Goal: Navigation & Orientation: Find specific page/section

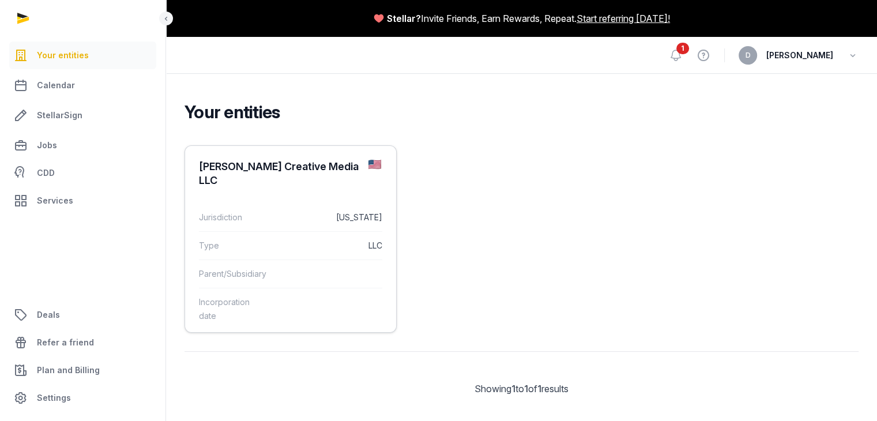
click at [265, 194] on dl "Jurisdiction California Type LLC Parent/Subsidiary Incorporation date" at bounding box center [290, 266] width 211 height 145
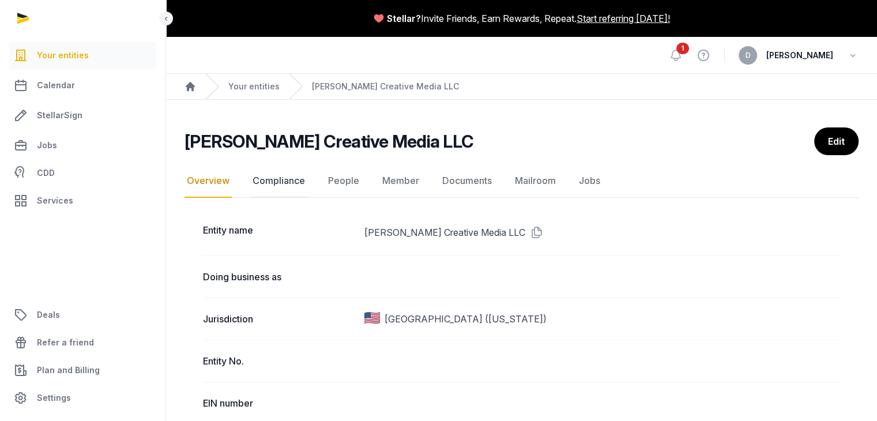
click at [277, 180] on link "Compliance" at bounding box center [278, 180] width 57 height 33
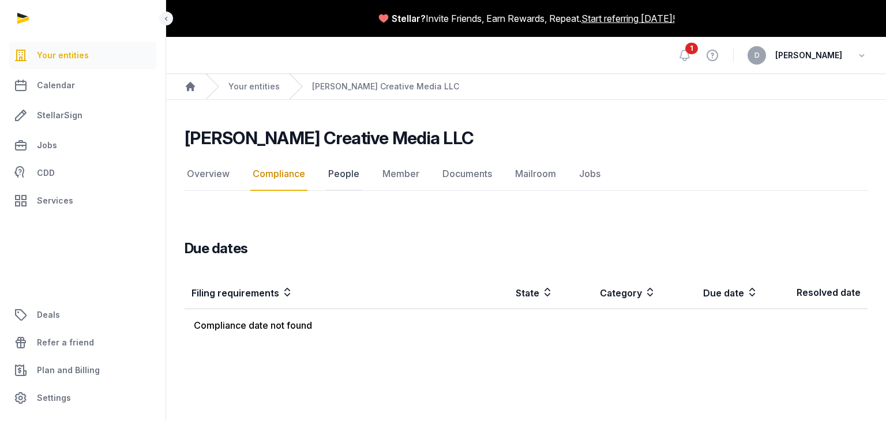
click at [343, 172] on link "People" at bounding box center [344, 173] width 36 height 33
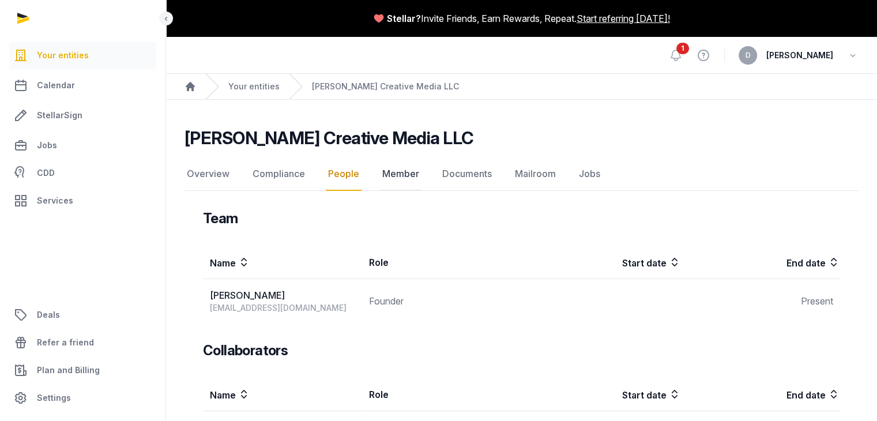
click at [398, 174] on link "Member" at bounding box center [401, 173] width 42 height 33
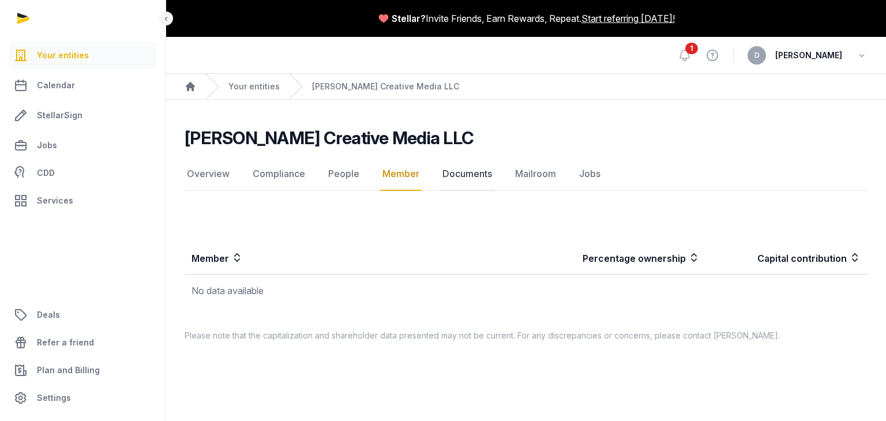
click at [449, 174] on link "Documents" at bounding box center [467, 173] width 54 height 33
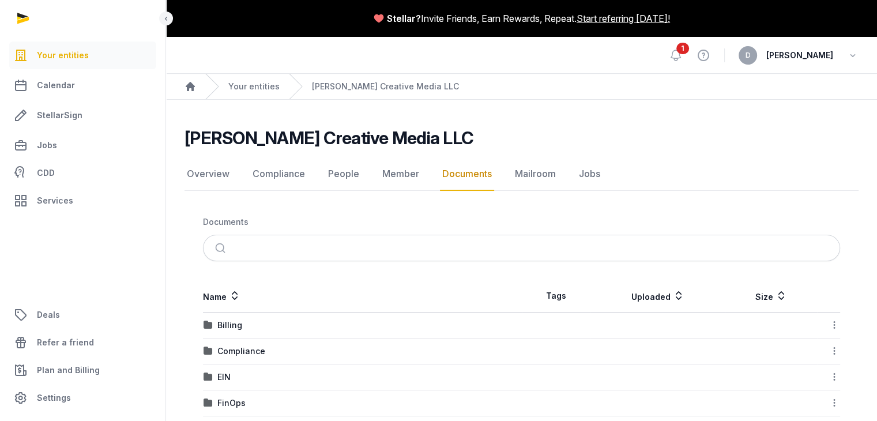
click at [500, 123] on main "Lipson Creative Media LLC Documents Overview Compliance People Member Documents…" at bounding box center [521, 295] width 711 height 391
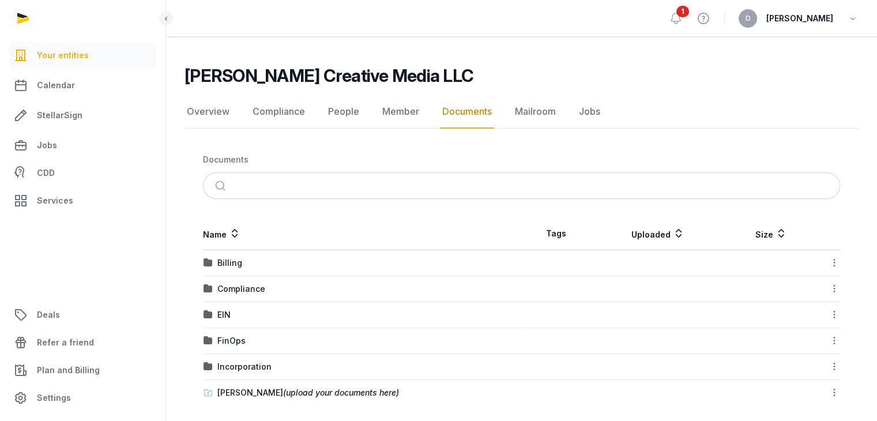
scroll to position [69, 0]
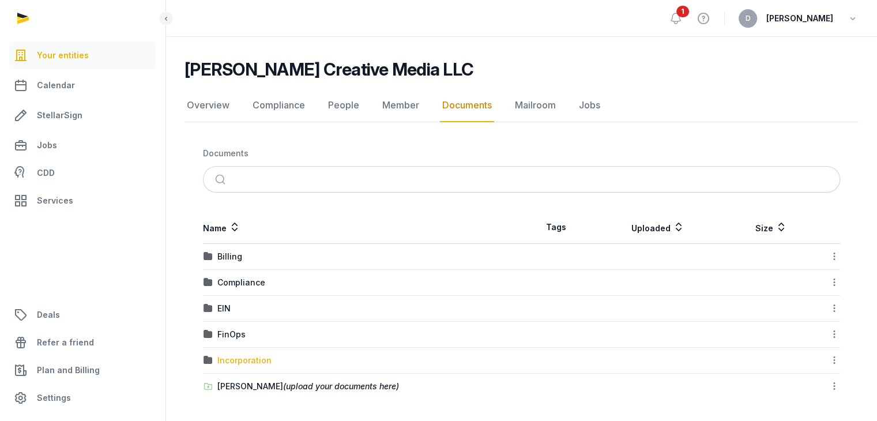
click at [239, 356] on div "Incorporation" at bounding box center [244, 361] width 54 height 12
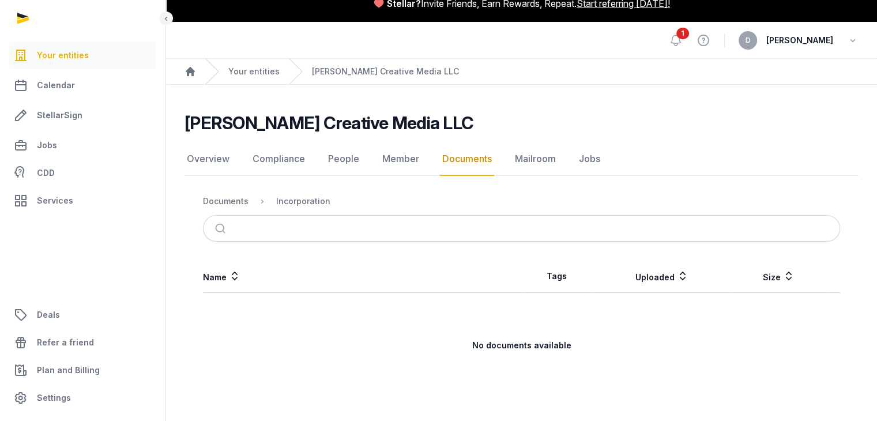
scroll to position [14, 0]
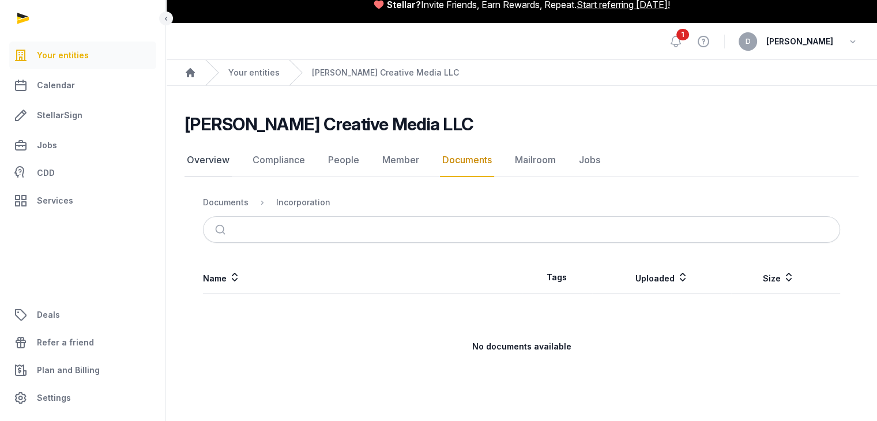
click at [221, 165] on link "Overview" at bounding box center [208, 160] width 47 height 33
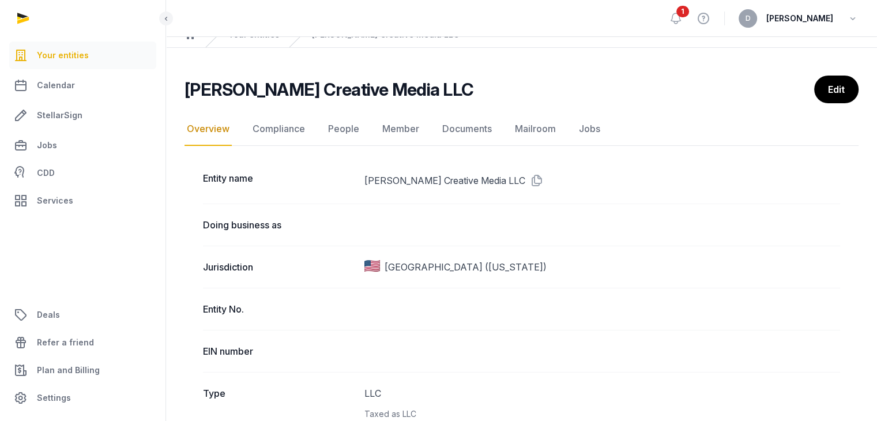
scroll to position [51, 0]
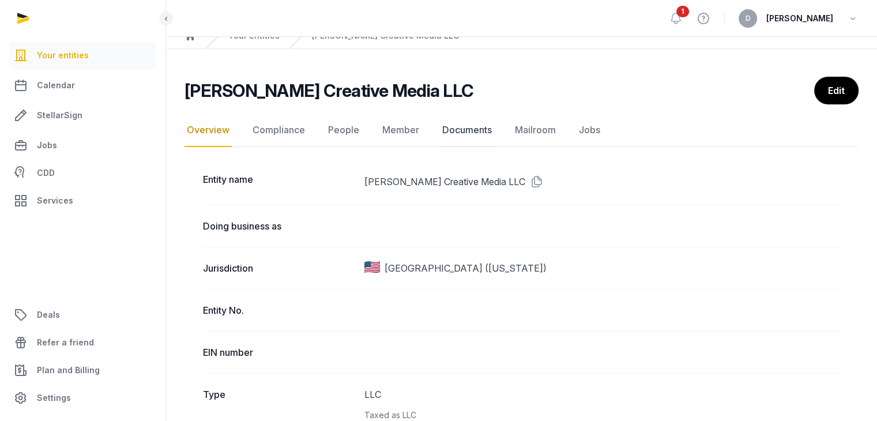
click at [458, 130] on link "Documents" at bounding box center [467, 130] width 54 height 33
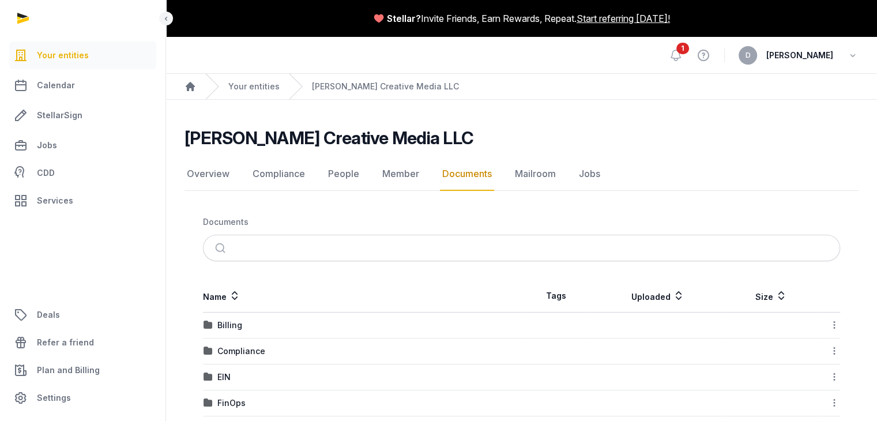
click at [484, 213] on nav "Documents" at bounding box center [521, 221] width 637 height 25
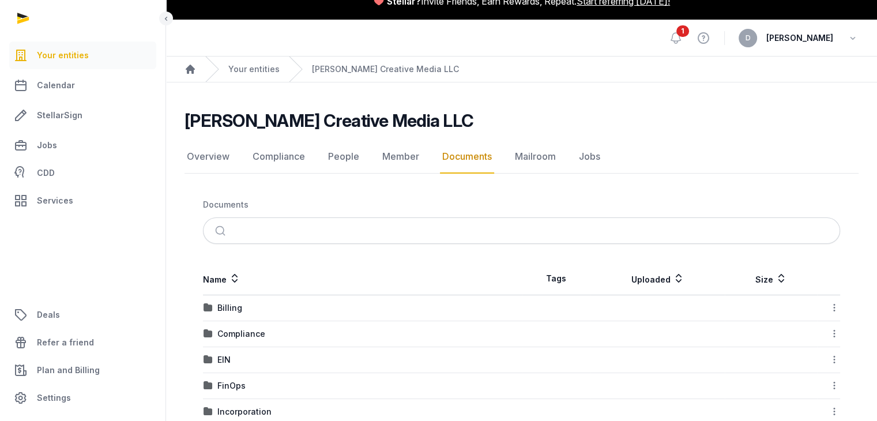
scroll to position [58, 0]
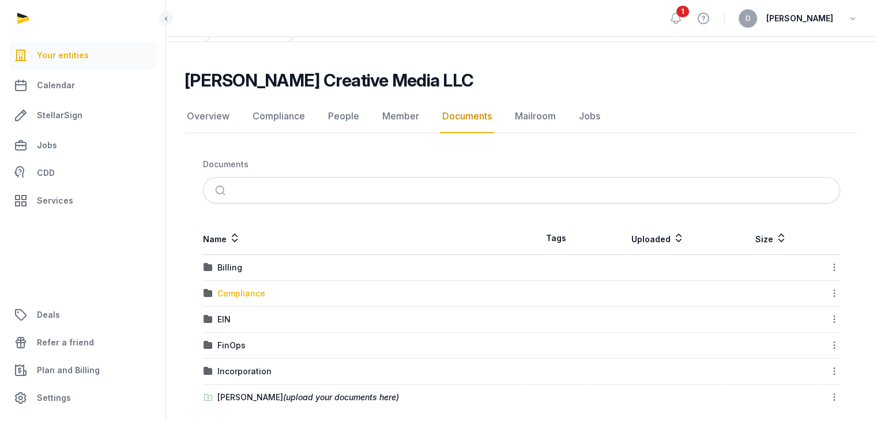
click at [243, 293] on div "Compliance" at bounding box center [241, 294] width 48 height 12
click at [0, 0] on div "Loading" at bounding box center [0, 0] width 0 height 0
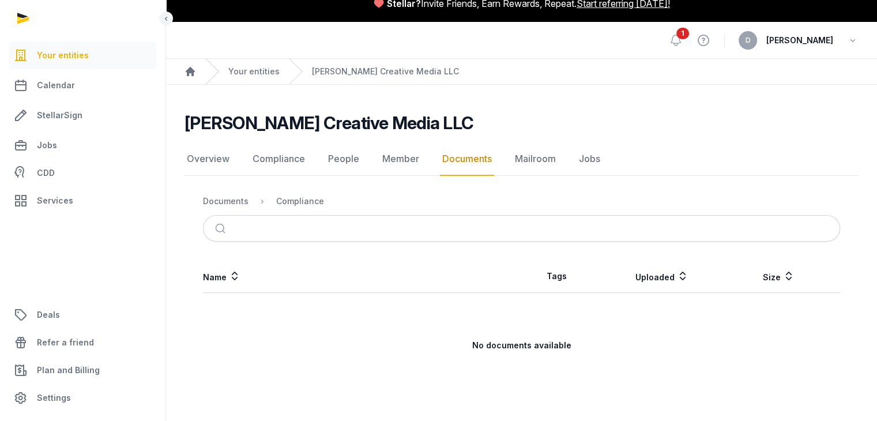
scroll to position [14, 0]
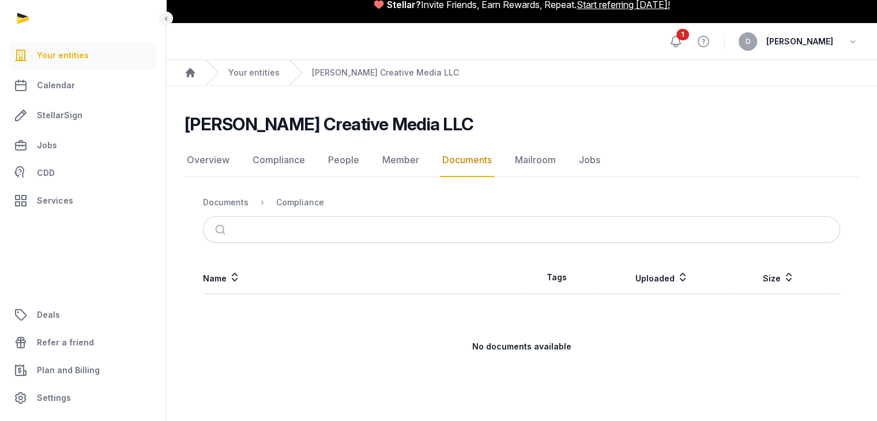
click at [683, 43] on icon at bounding box center [676, 42] width 14 height 14
click at [683, 39] on icon at bounding box center [676, 42] width 14 height 14
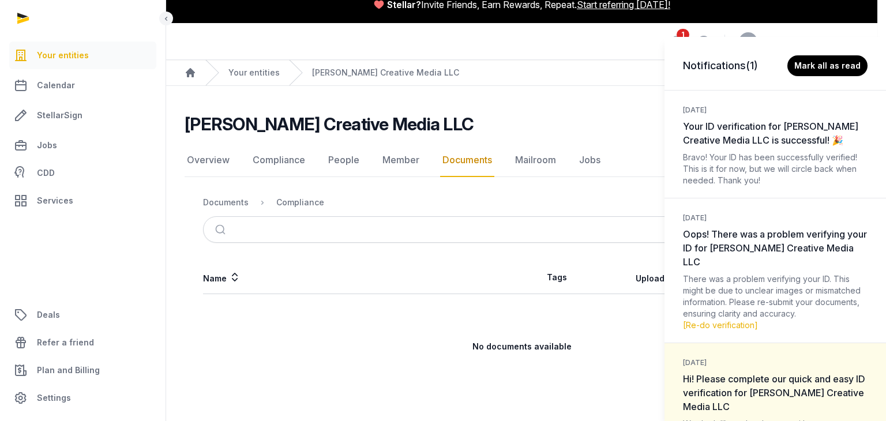
click at [582, 112] on div "Notifications (1) Mark all as read 5 days ago Your ID verification for Lipson C…" at bounding box center [443, 210] width 886 height 421
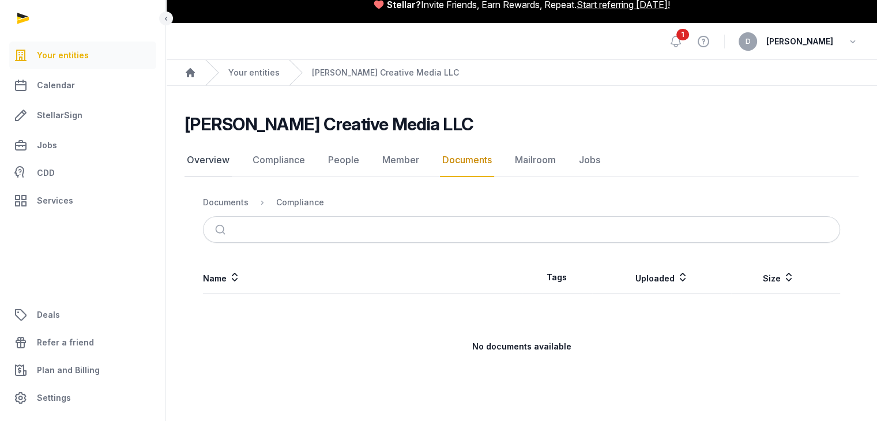
click at [209, 167] on link "Overview" at bounding box center [208, 160] width 47 height 33
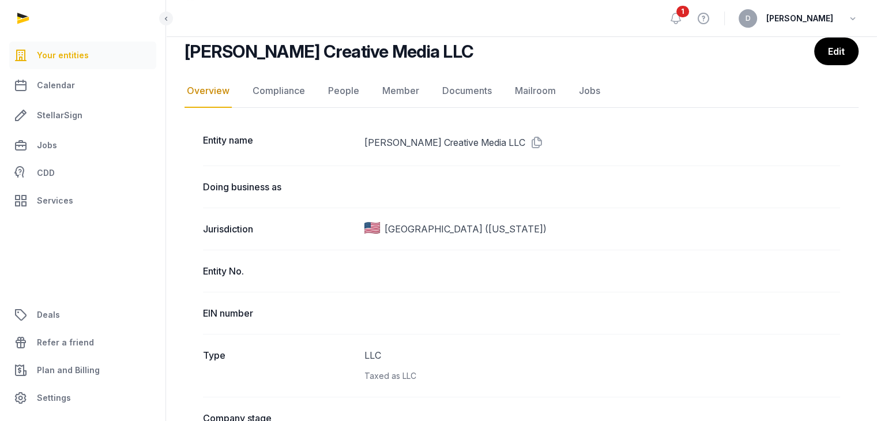
scroll to position [51, 0]
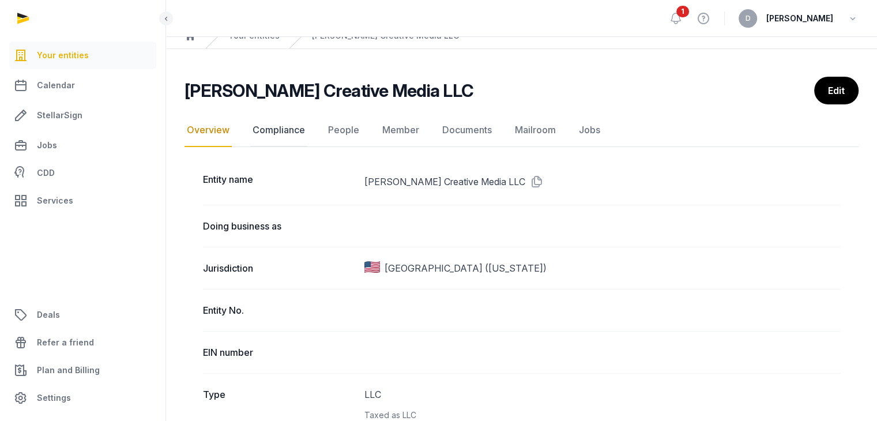
click at [272, 125] on link "Compliance" at bounding box center [278, 130] width 57 height 33
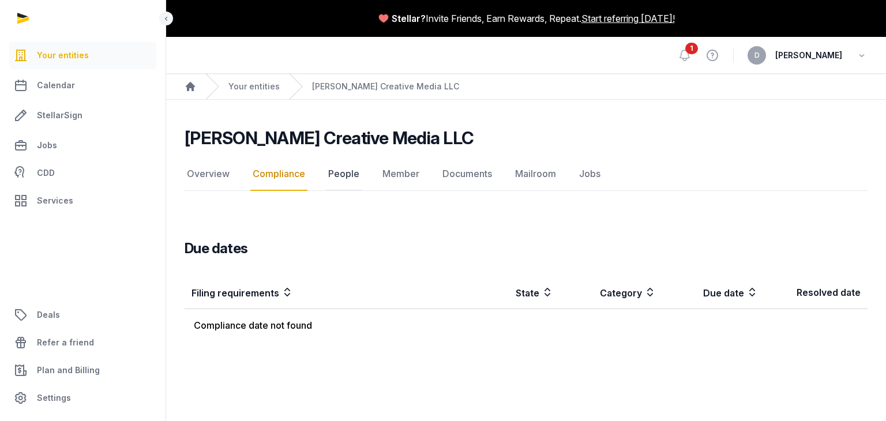
click at [341, 174] on link "People" at bounding box center [344, 173] width 36 height 33
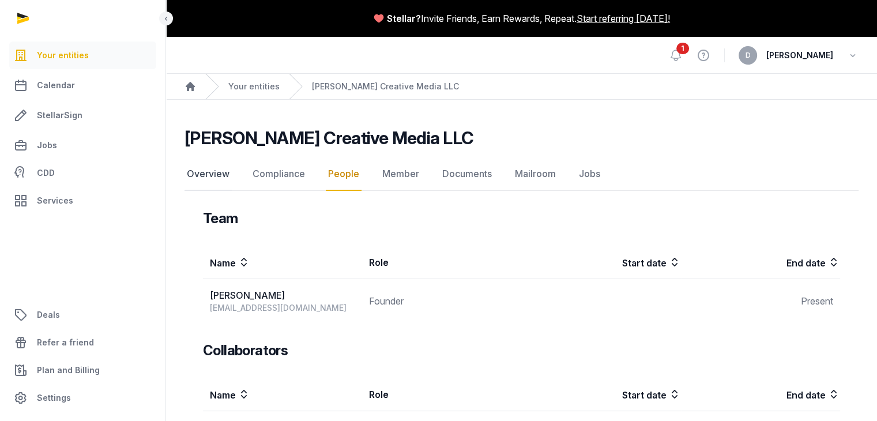
click at [208, 180] on link "Overview" at bounding box center [208, 173] width 47 height 33
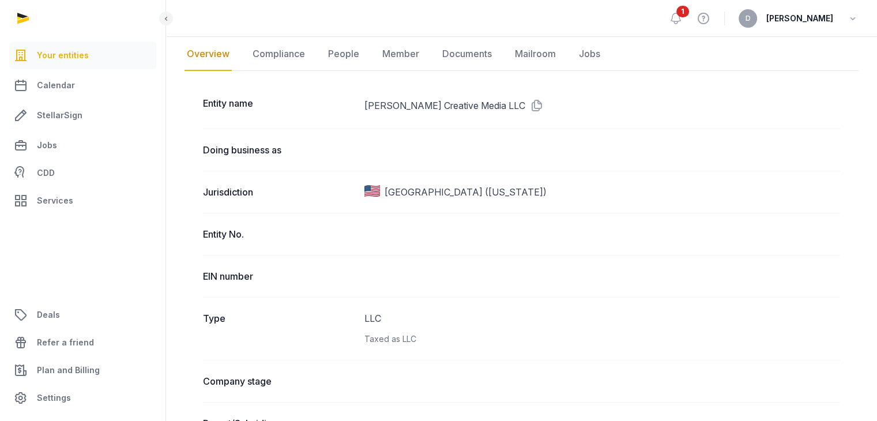
scroll to position [51, 0]
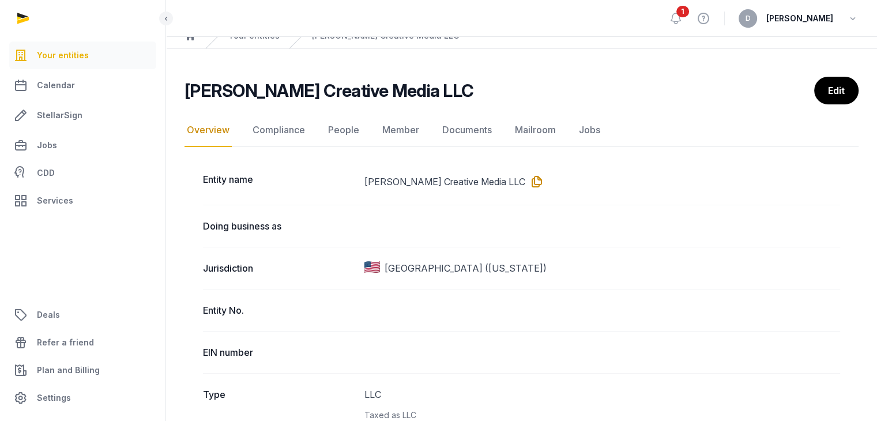
click at [525, 183] on icon at bounding box center [534, 181] width 18 height 18
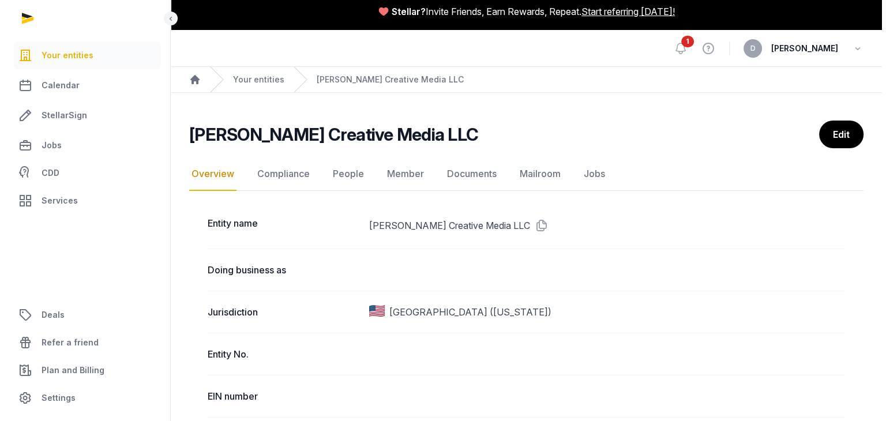
scroll to position [0, 0]
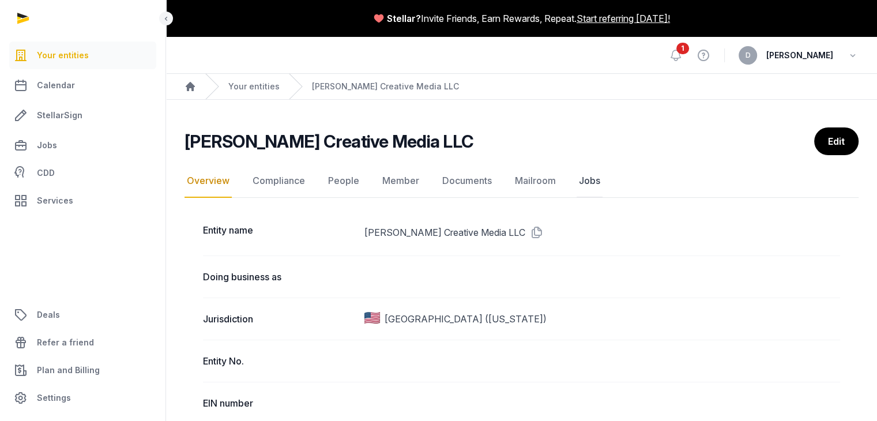
click at [579, 179] on link "Jobs" at bounding box center [590, 180] width 26 height 33
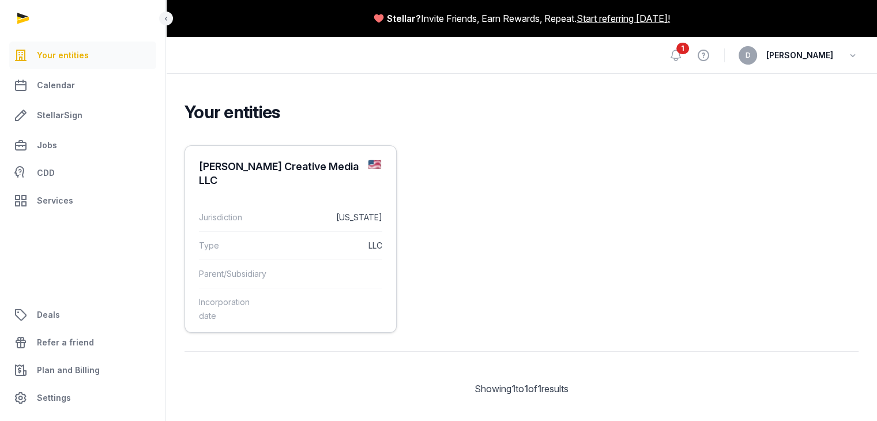
click at [254, 188] on div "[PERSON_NAME] Creative Media LLC" at bounding box center [290, 173] width 211 height 55
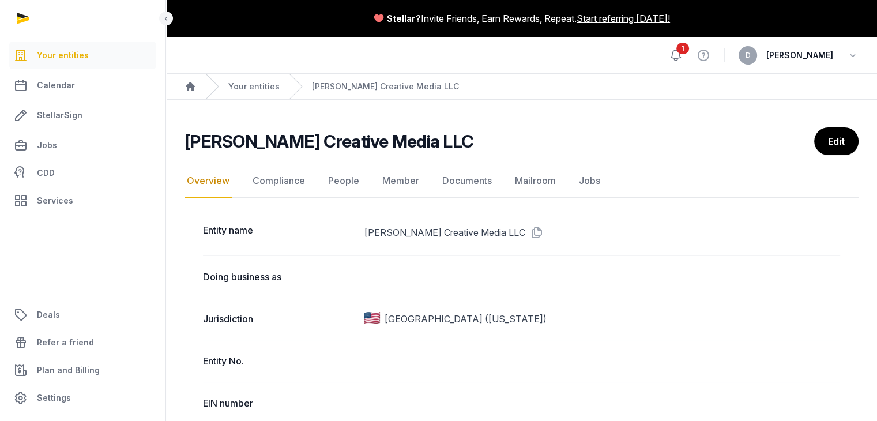
click at [683, 58] on icon at bounding box center [676, 55] width 14 height 14
click at [681, 52] on icon at bounding box center [676, 55] width 10 height 10
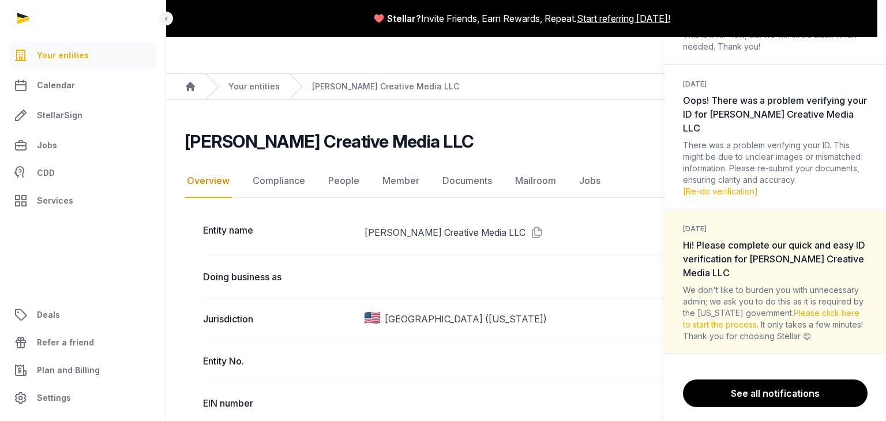
scroll to position [137, 0]
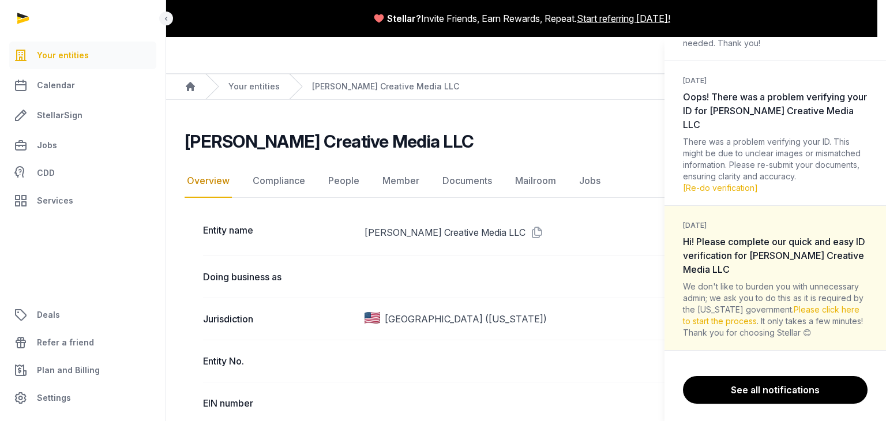
click at [729, 265] on dt "[DATE] Hi! Please complete our quick and easy ID verification for [PERSON_NAME]…" at bounding box center [775, 246] width 185 height 59
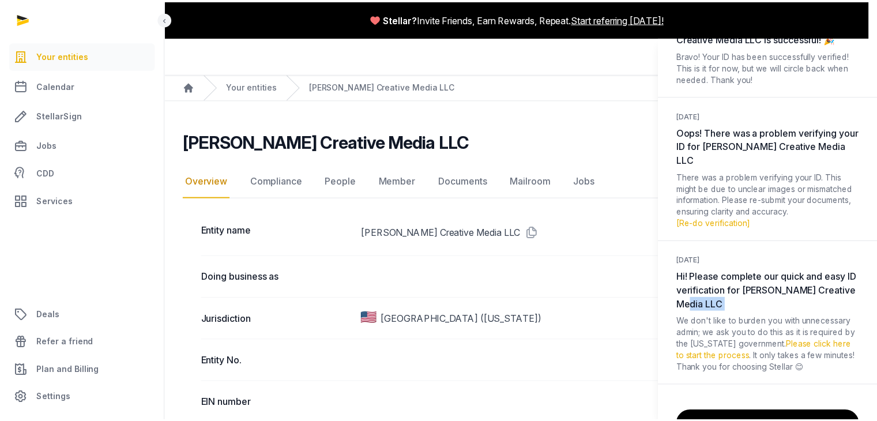
scroll to position [0, 0]
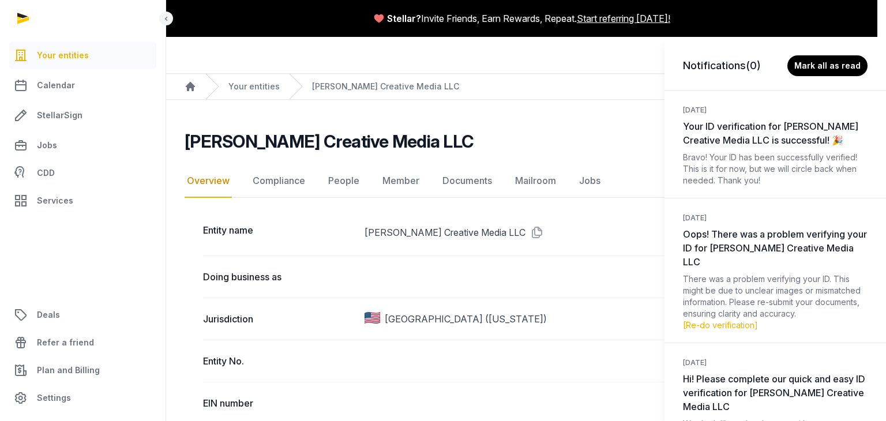
click at [617, 172] on div "Notifications (0) [PERSON_NAME] all as read [DATE] Your ID verification for [PE…" at bounding box center [443, 210] width 886 height 421
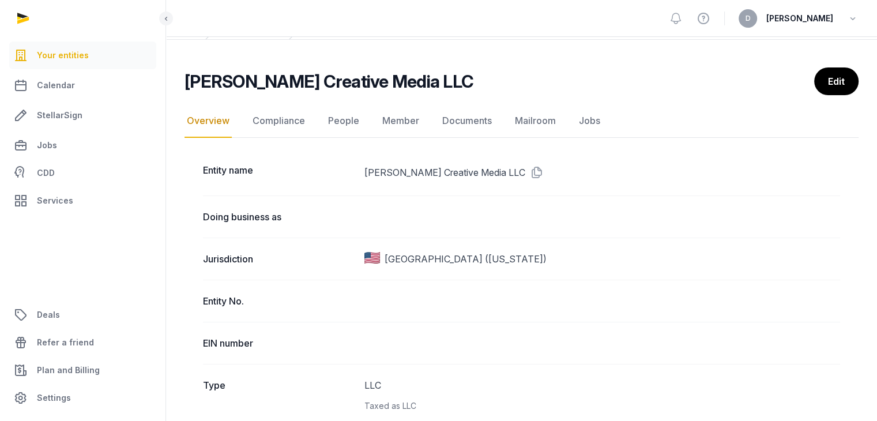
scroll to position [115, 0]
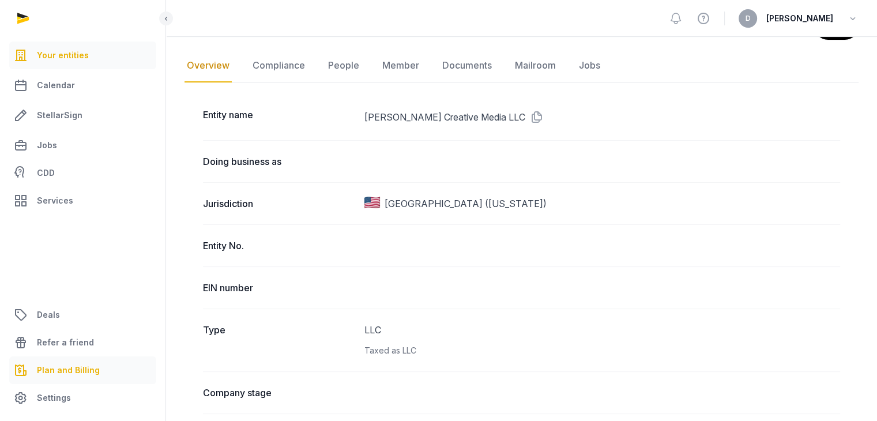
click at [71, 366] on span "Plan and Billing" at bounding box center [68, 370] width 63 height 14
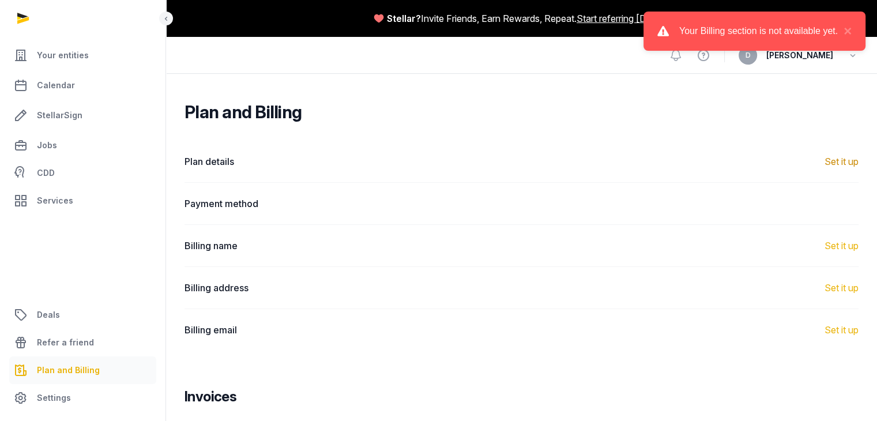
click at [835, 163] on div "Set it up" at bounding box center [842, 162] width 34 height 14
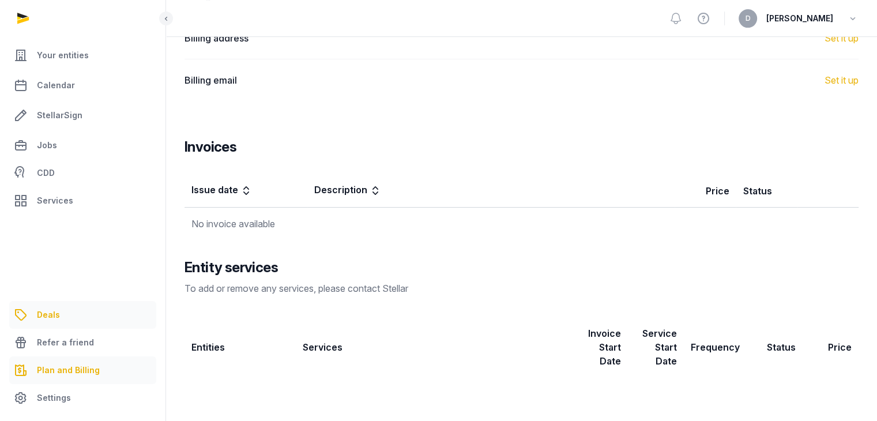
scroll to position [250, 0]
click at [68, 399] on span "Settings" at bounding box center [54, 398] width 34 height 14
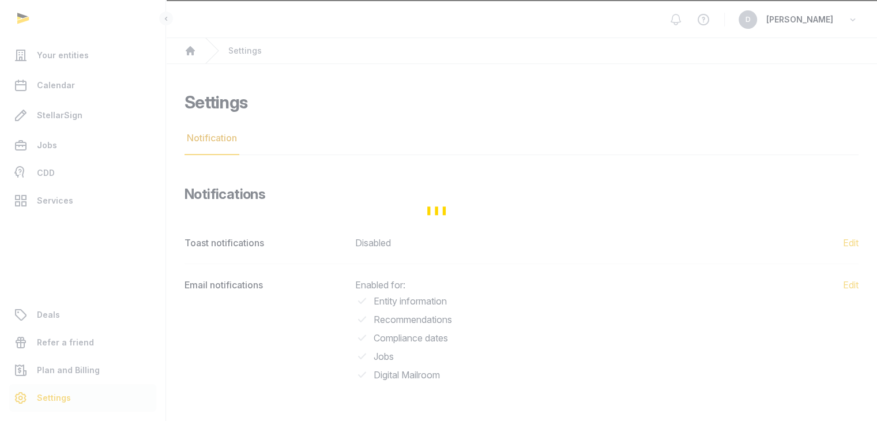
scroll to position [35, 0]
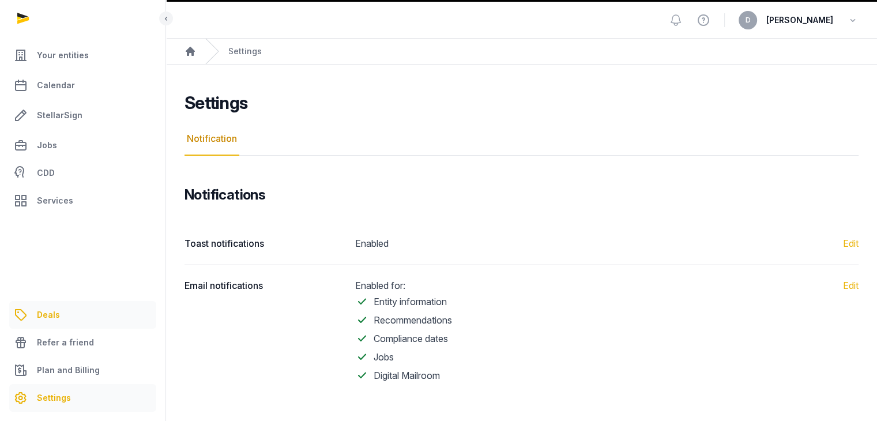
click at [86, 308] on link "Deals" at bounding box center [82, 315] width 147 height 28
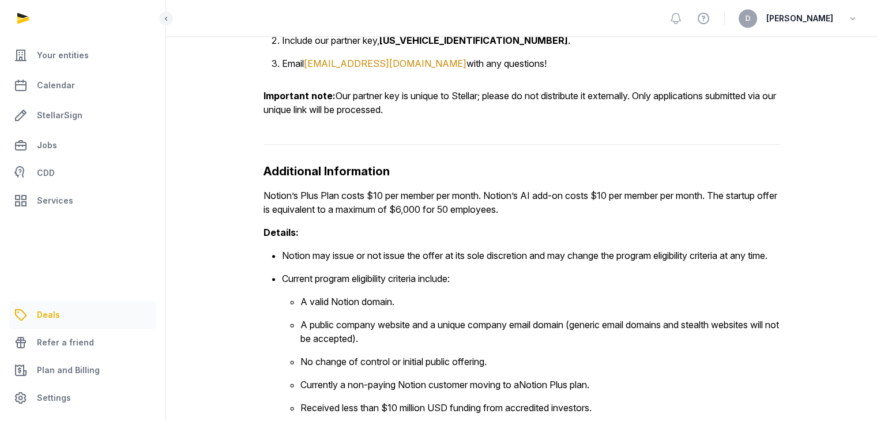
scroll to position [714, 0]
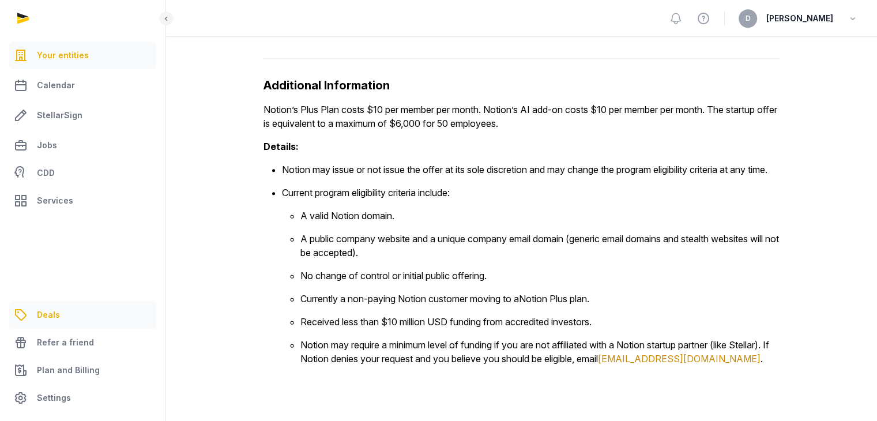
click at [53, 57] on span "Your entities" at bounding box center [63, 55] width 52 height 14
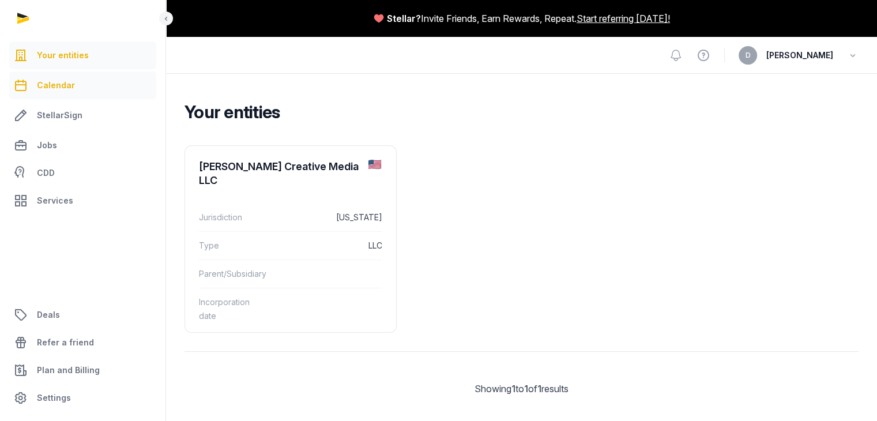
click at [73, 91] on link "Calendar" at bounding box center [82, 85] width 147 height 28
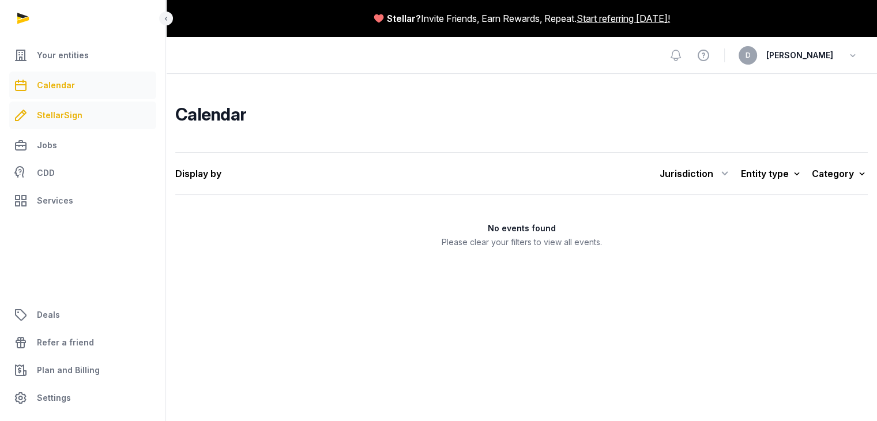
click at [71, 127] on link "StellarSign" at bounding box center [82, 115] width 147 height 28
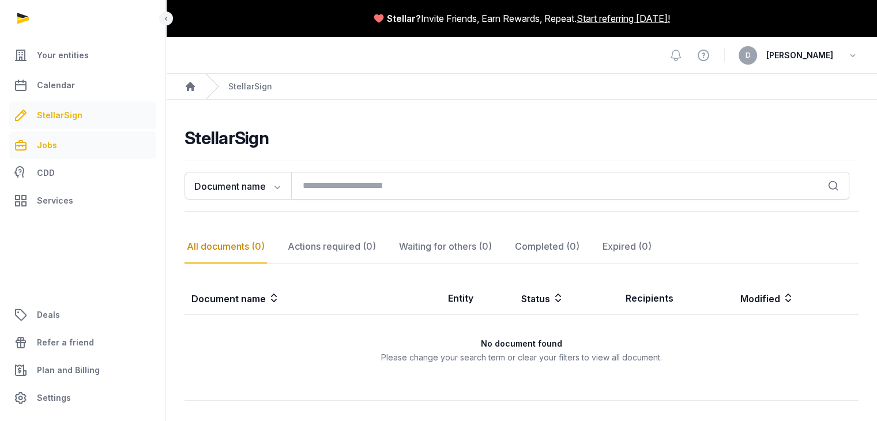
click at [65, 146] on link "Jobs" at bounding box center [82, 145] width 147 height 28
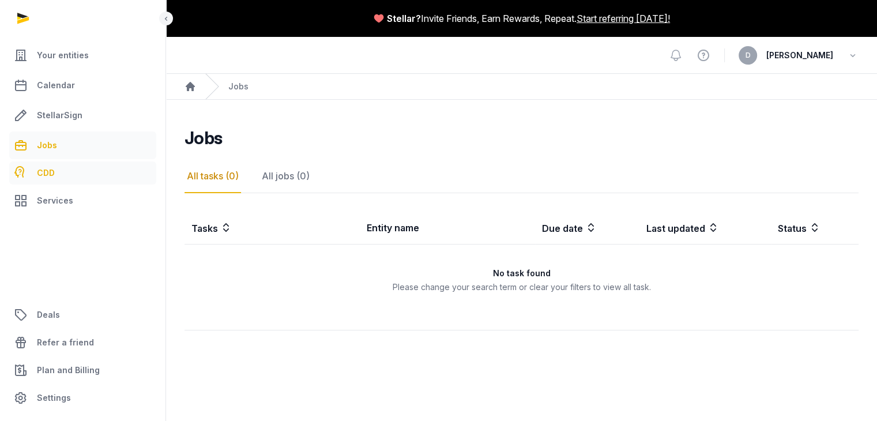
click at [65, 173] on link "CDD" at bounding box center [82, 172] width 147 height 23
